Goal: Task Accomplishment & Management: Manage account settings

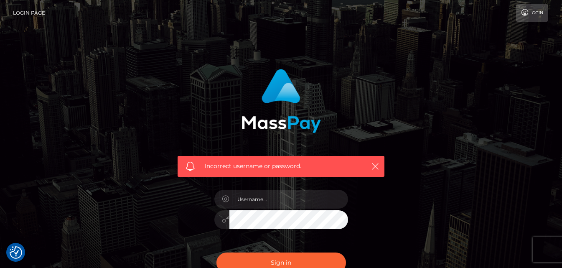
scroll to position [55, 0]
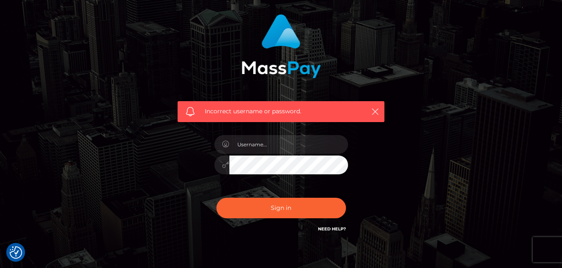
click at [323, 228] on link "Need Help?" at bounding box center [332, 228] width 28 height 5
click at [373, 112] on icon "button" at bounding box center [375, 111] width 8 height 8
click at [374, 112] on icon "button" at bounding box center [375, 111] width 8 height 8
click at [375, 111] on icon "button" at bounding box center [375, 111] width 8 height 8
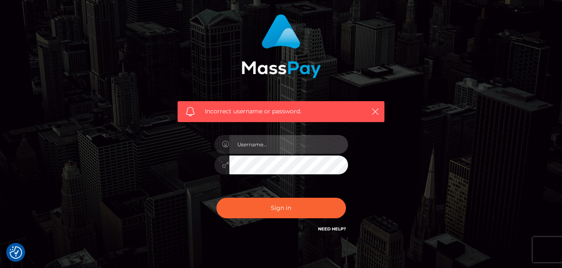
click at [315, 142] on input "text" at bounding box center [288, 144] width 119 height 19
type input "2001-05-06"
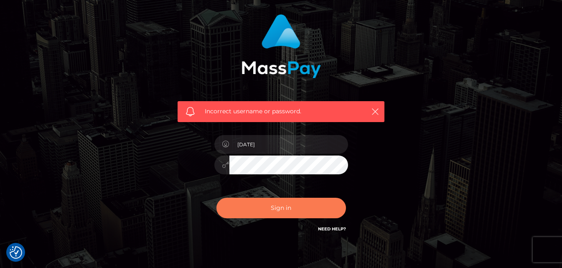
click at [259, 213] on button "Sign in" at bounding box center [281, 208] width 130 height 20
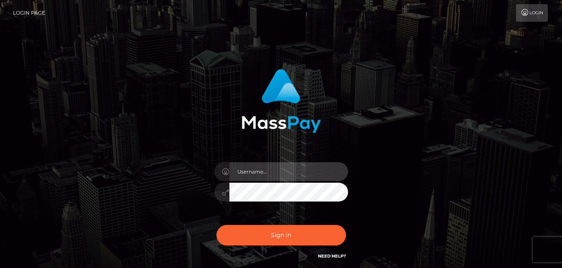
click at [259, 170] on input "text" at bounding box center [288, 171] width 119 height 19
checkbox input "true"
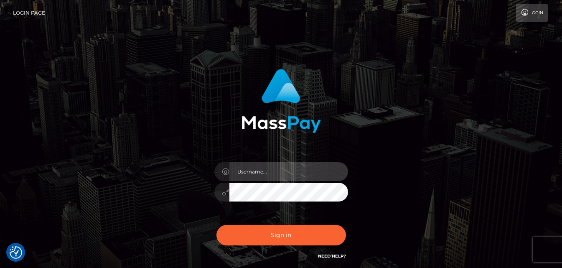
type input "2001-05-06"
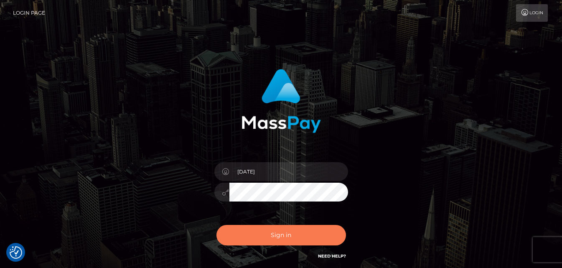
click at [257, 231] on button "Sign in" at bounding box center [281, 235] width 130 height 20
